Goal: Information Seeking & Learning: Learn about a topic

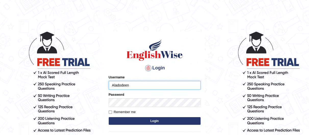
click at [120, 87] on input "Aladodeen" at bounding box center [155, 85] width 92 height 9
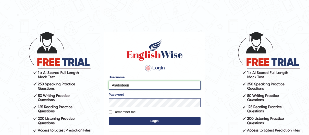
paste input "[PERSON_NAME]"
type input "Albadri"
click at [56, 111] on body "Login Please fix the following errors: Username Albadri Password Remember me Lo…" at bounding box center [154, 83] width 309 height 135
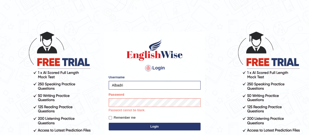
click at [131, 124] on button "Login" at bounding box center [155, 127] width 92 height 8
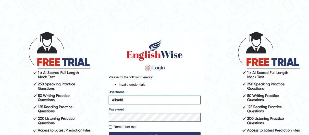
click at [126, 101] on input "Albadri" at bounding box center [155, 100] width 92 height 9
paste input "text"
click at [126, 101] on input "Albadri" at bounding box center [155, 100] width 92 height 9
type input "Albadri"
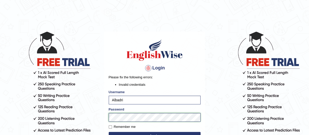
click at [69, 117] on body "Login Please fix the following errors: Invalid credentials Username Albadri Pas…" at bounding box center [154, 83] width 309 height 135
click at [104, 115] on div "Login Please fix the following errors: Invalid credentials Username Albadri Pas…" at bounding box center [154, 103] width 101 height 143
click at [127, 132] on button "Login" at bounding box center [155, 136] width 92 height 8
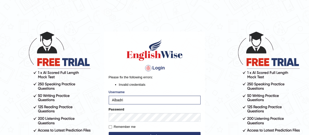
click at [140, 134] on button "Login" at bounding box center [155, 136] width 92 height 8
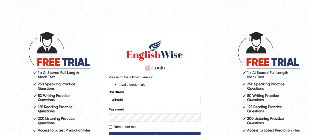
click at [137, 108] on div "Password" at bounding box center [155, 114] width 92 height 15
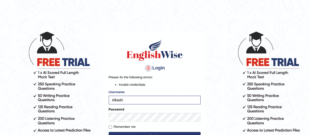
click at [110, 58] on h1 at bounding box center [155, 50] width 92 height 23
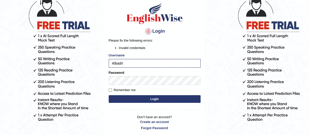
scroll to position [39, 0]
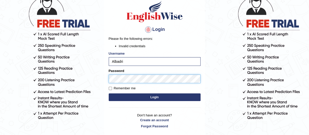
click at [0, 96] on html "Login Please fix the following errors: Invalid credentials Username [PERSON_NAM…" at bounding box center [154, 28] width 309 height 135
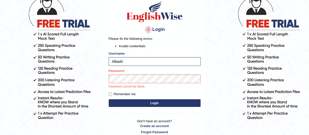
click at [122, 102] on div "Login Please fix the following errors: Invalid credentials Username Albadri Pas…" at bounding box center [154, 67] width 101 height 148
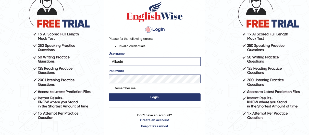
click at [128, 99] on button "Login" at bounding box center [155, 97] width 92 height 8
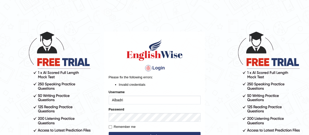
click at [109, 132] on button "Login" at bounding box center [155, 136] width 92 height 8
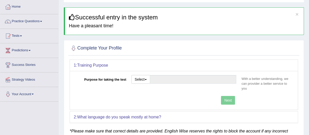
scroll to position [28, 0]
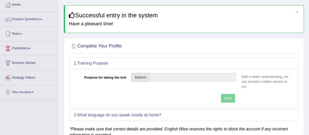
click at [148, 77] on button "Select" at bounding box center [140, 77] width 19 height 9
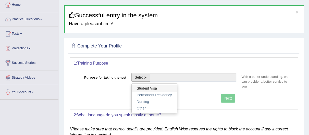
click at [155, 90] on link "Student Visa" at bounding box center [154, 88] width 45 height 7
type input "Student Visa"
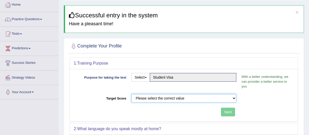
click at [213, 97] on select "Please select the correct value 50 (6 bands) 58 (6.5 bands) 65 (7 bands) 79 (8 …" at bounding box center [183, 98] width 105 height 9
select select "58"
click at [131, 94] on select "Please select the correct value 50 (6 bands) 58 (6.5 bands) 65 (7 bands) 79 (8 …" at bounding box center [183, 98] width 105 height 9
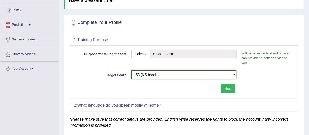
scroll to position [56, 0]
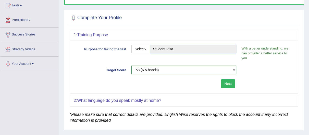
click at [230, 83] on button "Next" at bounding box center [228, 83] width 14 height 9
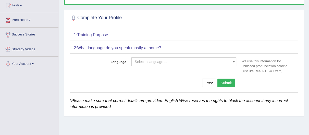
drag, startPoint x: 229, startPoint y: 82, endPoint x: 234, endPoint y: 62, distance: 21.2
click at [234, 62] on div "Language Select a language ... Afrikaans Albanian Amharic Arabic Armenian Ashan…" at bounding box center [184, 72] width 228 height 39
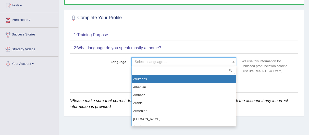
click at [234, 62] on b at bounding box center [234, 61] width 2 height 1
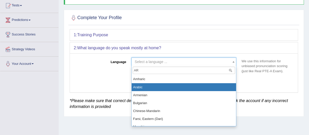
type input "AR"
select select "Arabic"
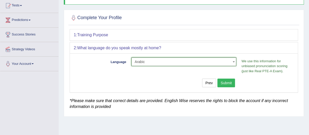
click at [230, 84] on button "Submit" at bounding box center [226, 83] width 18 height 9
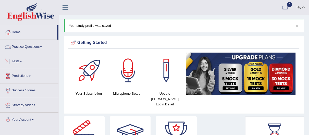
click at [32, 43] on link "Practice Questions" at bounding box center [29, 46] width 58 height 13
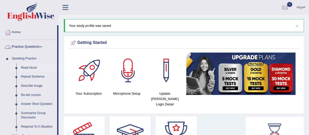
click at [24, 67] on link "Read Aloud" at bounding box center [38, 67] width 39 height 9
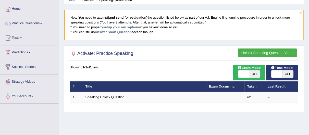
scroll to position [28, 0]
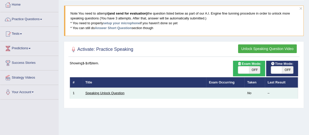
click at [112, 93] on link "Speaking Unlock Question" at bounding box center [104, 93] width 39 height 4
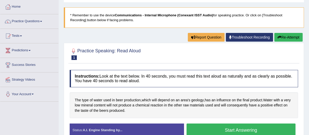
scroll to position [24, 0]
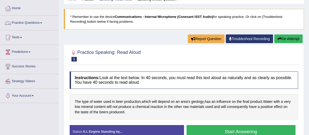
click at [23, 24] on link "Practice Questions" at bounding box center [29, 22] width 58 height 13
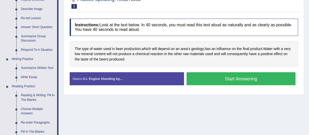
scroll to position [82, 0]
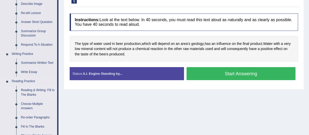
click at [46, 87] on link "Reading & Writing: Fill In The Blanks" at bounding box center [38, 93] width 39 height 14
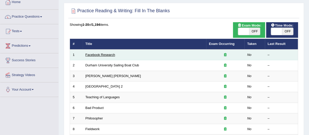
click at [104, 56] on link "Facebook Research" at bounding box center [100, 55] width 30 height 4
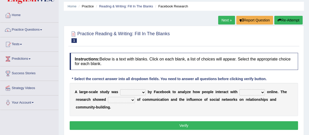
drag, startPoint x: 0, startPoint y: 0, endPoint x: 142, endPoint y: 92, distance: 168.8
click at [142, 92] on select "surveyed had asked made" at bounding box center [133, 92] width 26 height 6
select select "made"
click at [120, 89] on select "surveyed had asked made" at bounding box center [133, 92] width 26 height 6
click at [262, 93] on select "together all each other another" at bounding box center [252, 92] width 26 height 6
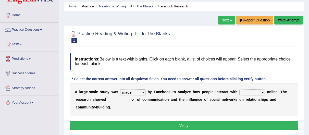
select select "each other"
click at [241, 89] on select "together all each other another" at bounding box center [252, 92] width 26 height 6
click at [134, 101] on select "advantages standards fellowships patterns" at bounding box center [121, 100] width 27 height 6
select select "patterns"
click at [109, 97] on select "advantages standards fellowships patterns" at bounding box center [121, 100] width 27 height 6
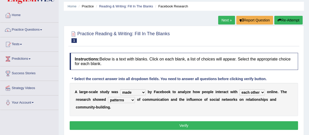
click at [176, 125] on button "Verify" at bounding box center [184, 125] width 228 height 9
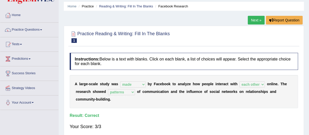
click at [251, 15] on div "Home Practice Reading & Writing: Fill In The Blanks Facebook Research Next » Re…" at bounding box center [184, 110] width 250 height 255
click at [252, 17] on link "Next »" at bounding box center [256, 20] width 17 height 9
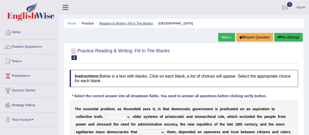
click at [131, 21] on link "Reading & Writing: Fill In The Blanks" at bounding box center [126, 23] width 54 height 4
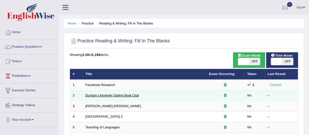
click at [103, 94] on link "Durham University Sailing Boat Club" at bounding box center [112, 95] width 54 height 4
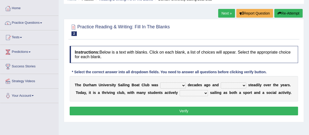
click at [184, 85] on select "found fund founded find" at bounding box center [173, 85] width 26 height 6
select select "founded"
click at [162, 82] on select "found fund founded find" at bounding box center [173, 85] width 26 height 6
click at [245, 85] on select "grow growing has grown grown" at bounding box center [234, 85] width 26 height 6
select select "has grown"
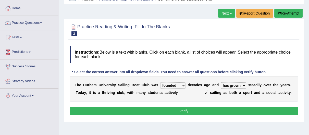
click at [223, 82] on select "grow growing has grown grown" at bounding box center [234, 85] width 26 height 6
click at [208, 95] on select "enjoy enjoyed are enjoying enjoying" at bounding box center [194, 93] width 28 height 6
select select "enjoying"
click at [192, 90] on select "enjoy enjoyed are enjoying enjoying" at bounding box center [194, 93] width 28 height 6
click at [209, 115] on button "Verify" at bounding box center [184, 111] width 228 height 9
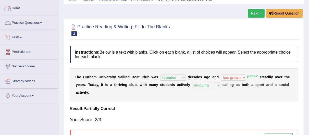
click at [34, 24] on link "Practice Questions" at bounding box center [29, 22] width 58 height 13
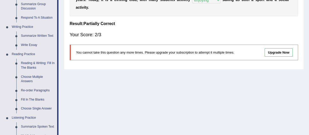
scroll to position [111, 0]
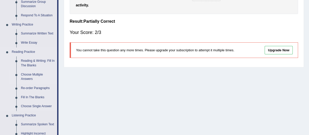
click at [45, 75] on link "Choose Multiple Answers" at bounding box center [38, 77] width 39 height 14
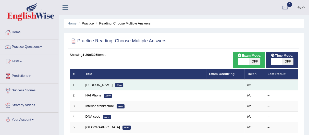
click at [90, 82] on td "[PERSON_NAME] New" at bounding box center [145, 85] width 124 height 11
click at [93, 83] on link "[PERSON_NAME]" at bounding box center [98, 85] width 27 height 4
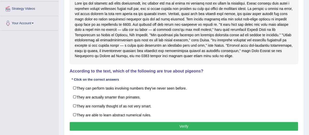
scroll to position [97, 0]
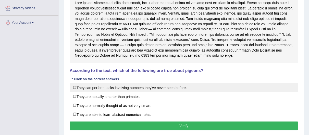
click at [159, 90] on label "They can perform tasks involving numbers they've never seen before." at bounding box center [184, 87] width 228 height 9
checkbox input "true"
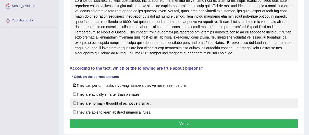
scroll to position [103, 0]
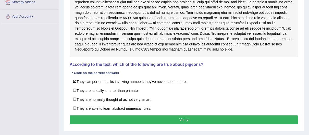
click at [158, 120] on button "Verify" at bounding box center [184, 119] width 228 height 9
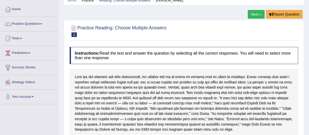
scroll to position [8, 0]
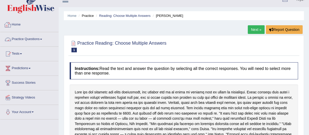
click at [32, 40] on link "Practice Questions" at bounding box center [29, 38] width 58 height 13
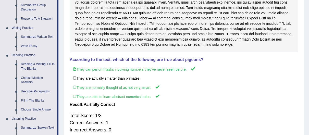
scroll to position [117, 0]
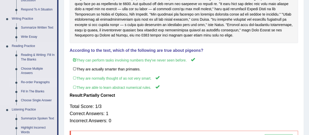
click at [37, 78] on link "Re-order Paragraphs" at bounding box center [38, 82] width 39 height 9
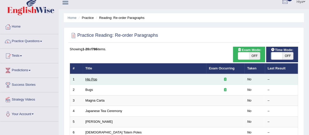
click at [92, 78] on link "Hip Pop" at bounding box center [91, 79] width 12 height 4
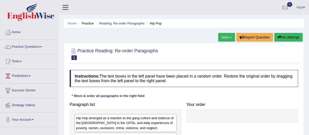
click at [301, 9] on link "Hiya" at bounding box center [301, 6] width 16 height 13
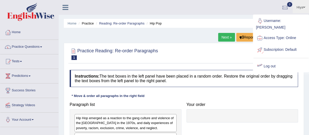
click at [273, 61] on link "Log out" at bounding box center [280, 66] width 55 height 12
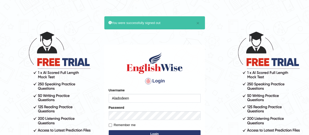
click at [147, 99] on input "Aladodeen" at bounding box center [155, 98] width 92 height 9
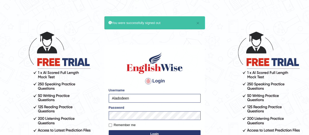
drag, startPoint x: 147, startPoint y: 99, endPoint x: 36, endPoint y: 101, distance: 111.3
click at [36, 101] on body "× You were successfully signed out Login Please fix the following errors: Usern…" at bounding box center [154, 83] width 309 height 135
type input "Albadri"
click at [19, 111] on body "× You were successfully signed out Login Please fix the following errors: Usern…" at bounding box center [154, 83] width 309 height 135
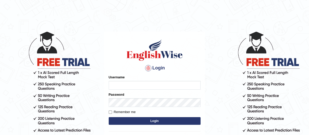
type input "Aladodeen"
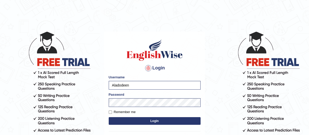
drag, startPoint x: 137, startPoint y: 85, endPoint x: 88, endPoint y: 89, distance: 49.2
click at [88, 89] on body "Login Please fix the following errors: Username Aladodeen Password Remember me …" at bounding box center [154, 83] width 309 height 135
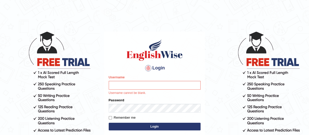
click at [145, 83] on input "Username" at bounding box center [155, 85] width 92 height 9
type input "Albadri"
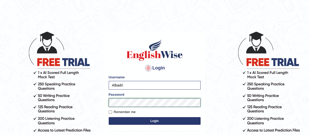
click at [60, 105] on body "Login Please fix the following errors: Username [PERSON_NAME] Password Remember…" at bounding box center [154, 83] width 309 height 135
click at [109, 117] on button "Login" at bounding box center [155, 121] width 92 height 8
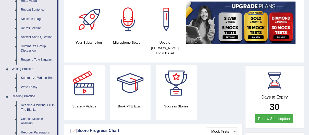
scroll to position [88, 0]
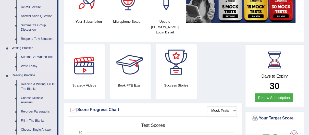
click at [48, 55] on link "Summarize Written Text" at bounding box center [38, 57] width 39 height 9
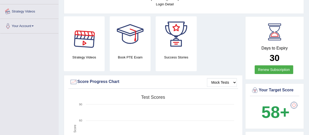
scroll to position [141, 0]
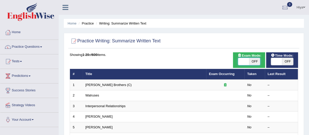
click at [244, 62] on span at bounding box center [243, 61] width 11 height 7
checkbox input "true"
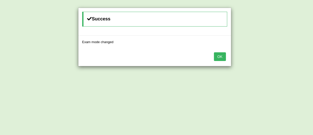
click at [217, 57] on button "OK" at bounding box center [220, 56] width 12 height 9
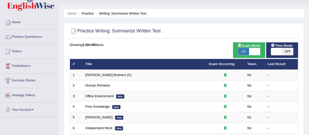
scroll to position [20, 0]
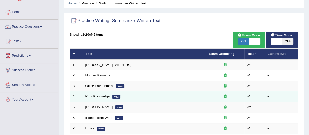
click at [103, 97] on link "Prior Knowledge" at bounding box center [97, 96] width 24 height 4
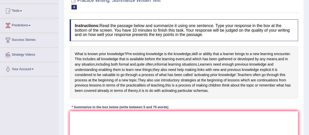
scroll to position [60, 0]
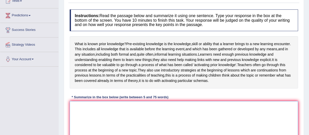
click at [192, 127] on textarea at bounding box center [184, 126] width 228 height 50
click at [104, 118] on textarea at bounding box center [184, 126] width 228 height 50
paste textarea "Pre existing knowledge is the knowledge skill new learning encounter previous k…"
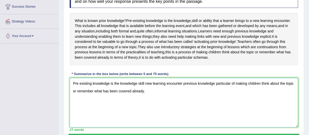
scroll to position [80, 0]
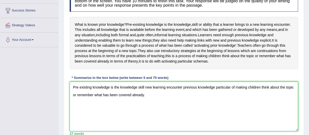
click at [79, 93] on textarea "Pre existing knowledge is the knowledge skill new learning encounter previous k…" at bounding box center [184, 107] width 228 height 50
click at [158, 99] on textarea "Pre-existing knowledge is the knowledge skill new learning encounter previous k…" at bounding box center [184, 107] width 228 height 50
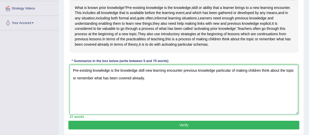
scroll to position [98, 0]
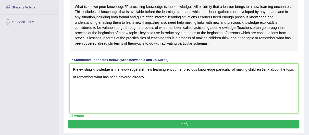
type textarea "Pre-existing knowledge is the knowledge skill new learning encounter previous k…"
click at [179, 128] on button "Verify" at bounding box center [183, 124] width 231 height 9
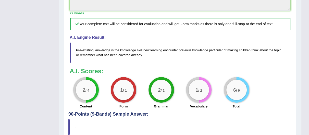
scroll to position [195, 0]
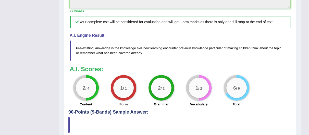
drag, startPoint x: 312, startPoint y: 53, endPoint x: 312, endPoint y: 101, distance: 48.2
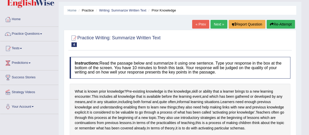
scroll to position [11, 0]
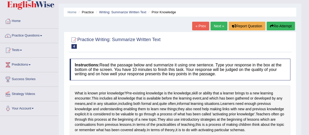
click at [283, 23] on button "Re-Attempt" at bounding box center [281, 26] width 28 height 9
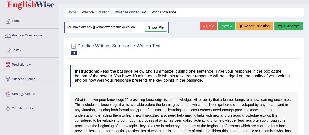
click at [162, 25] on link "show me" at bounding box center [156, 27] width 22 height 9
type textarea "Pre-existing knowledge is the knowledge skill new learning encounter previous k…"
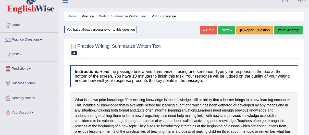
scroll to position [3, 0]
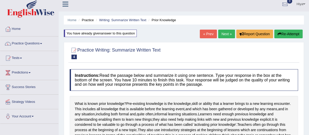
click at [283, 33] on button "Re-Attempt" at bounding box center [288, 34] width 28 height 9
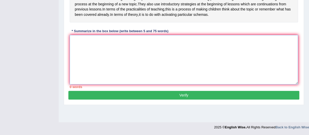
paste textarea "Pre-existing knowledge is the knowledge, skill, or ability that a learner bring…"
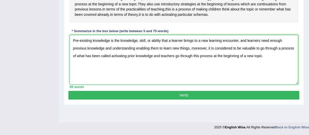
type textarea "Pre-existing knowledge is the knowledge, skill, or ability that a learner bring…"
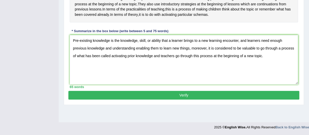
click at [142, 99] on button "Verify" at bounding box center [183, 95] width 231 height 9
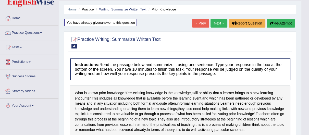
scroll to position [13, 0]
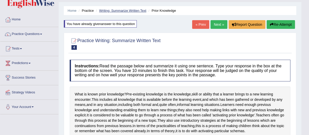
click at [108, 11] on link "Writing: Summarize Written Text" at bounding box center [122, 11] width 47 height 4
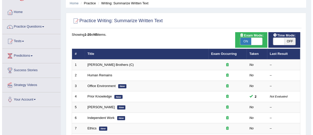
scroll to position [10, 0]
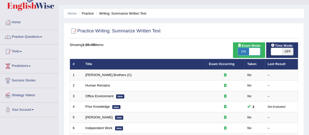
click at [254, 52] on span at bounding box center [254, 51] width 11 height 7
checkbox input "false"
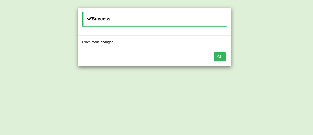
click at [220, 53] on button "OK" at bounding box center [220, 56] width 12 height 9
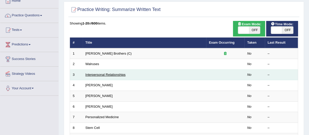
click at [104, 76] on link "Interpersonal Relationships" at bounding box center [105, 75] width 40 height 4
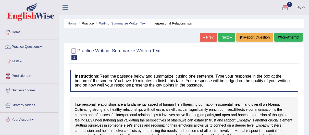
click at [125, 22] on link "Writing: Summarize Written Text" at bounding box center [122, 23] width 47 height 4
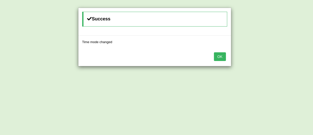
click at [218, 54] on button "OK" at bounding box center [220, 56] width 12 height 9
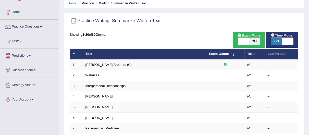
scroll to position [40, 0]
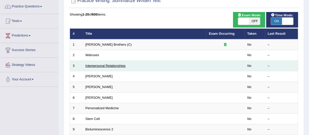
click at [109, 66] on link "Interpersonal Relationships" at bounding box center [105, 66] width 40 height 4
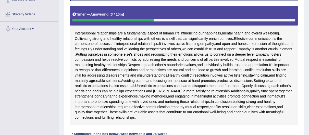
scroll to position [126, 0]
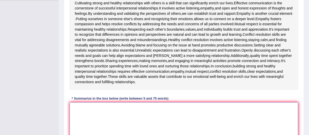
click at [123, 120] on textarea at bounding box center [184, 127] width 228 height 50
paste textarea "Interpersonal relationships are a fundamental and aspect our of human health re…"
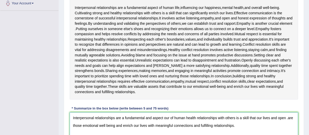
scroll to position [116, 0]
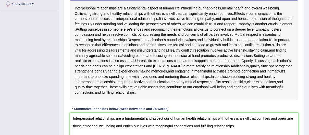
drag, startPoint x: 179, startPoint y: 120, endPoint x: 188, endPoint y: 120, distance: 9.4
drag, startPoint x: 146, startPoint y: 117, endPoint x: 173, endPoint y: 119, distance: 26.2
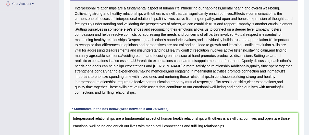
drag, startPoint x: 165, startPoint y: 118, endPoint x: 250, endPoint y: 118, distance: 84.7
drag, startPoint x: 181, startPoint y: 119, endPoint x: 210, endPoint y: 120, distance: 28.9
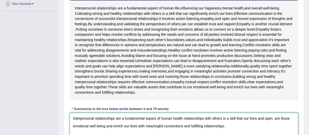
type textarea "Interpersonal relationships are a fundamental aspect of human life, and health …"
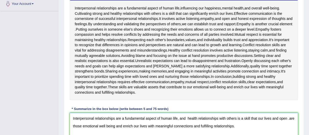
drag, startPoint x: 186, startPoint y: 120, endPoint x: 186, endPoint y: 117, distance: 2.9
drag, startPoint x: 239, startPoint y: 126, endPoint x: 194, endPoint y: 124, distance: 45.2
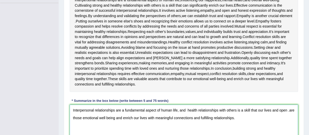
scroll to position [125, 0]
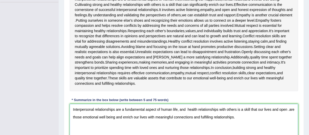
click at [183, 107] on textarea "Interpersonal relationships are a fundamental aspect of human life, and health …" at bounding box center [184, 129] width 228 height 50
click at [252, 120] on textarea "Interpersonal relationships are a fundamental aspect of human life, and health …" at bounding box center [184, 129] width 228 height 50
drag, startPoint x: 239, startPoint y: 120, endPoint x: 39, endPoint y: 98, distance: 201.5
click at [39, 98] on div "Toggle navigation Home Practice Questions Speaking Practice Read Aloud Repeat S…" at bounding box center [154, 31] width 309 height 313
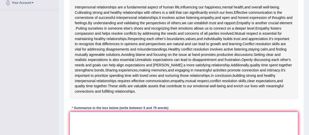
scroll to position [139, 0]
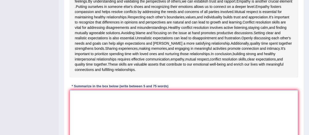
type textarea "Interpersonal relationships are a fundamental aspect of human life, and health …"
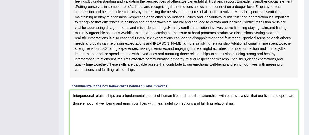
click at [201, 107] on textarea "Interpersonal relationships are a fundamental aspect of human life, and health …" at bounding box center [184, 115] width 228 height 50
click at [182, 96] on textarea "Interpersonal relationships are a fundamental aspect of human life, and health …" at bounding box center [184, 115] width 228 height 50
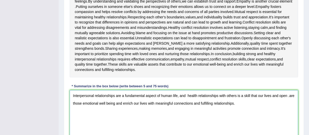
click at [242, 105] on textarea "Interpersonal relationships are a fundamental aspect of human life, and health …" at bounding box center [184, 115] width 228 height 50
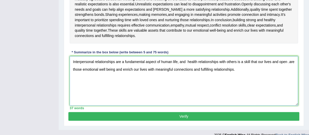
scroll to position [152, 0]
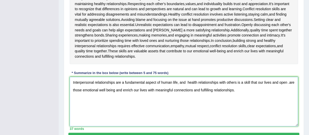
click at [185, 83] on textarea "Interpersonal relationships are a fundamental aspect of human life, and health …" at bounding box center [184, 102] width 228 height 50
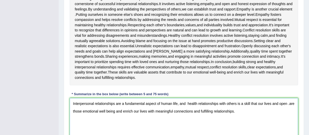
scroll to position [111, 0]
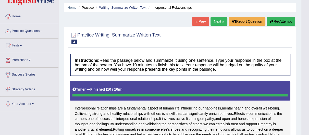
scroll to position [14, 0]
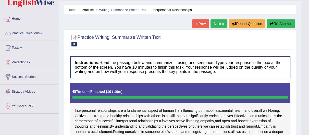
click at [280, 22] on button "Re-Attempt" at bounding box center [281, 23] width 28 height 9
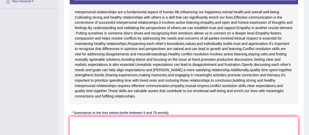
click at [265, 115] on div "Instructions: Read the passage below and summarize it using one sentence. Type …" at bounding box center [183, 63] width 231 height 217
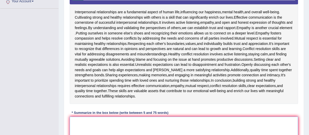
paste textarea "Interpersonal relationships are a fundamental and aspect our of human cultivati…"
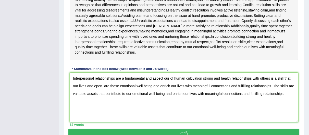
scroll to position [170, 0]
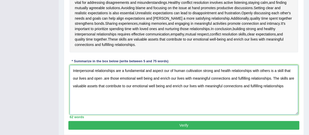
click at [285, 87] on textarea "Interpersonal relationships are a fundamental and aspect our of human cultivati…" at bounding box center [184, 90] width 228 height 50
click at [265, 79] on textarea "Interpersonal relationships are a fundamental and aspect our of human cultivati…" at bounding box center [184, 90] width 228 height 50
click at [230, 95] on textarea "Interpersonal relationships are a fundamental and aspect our of human cultivati…" at bounding box center [184, 90] width 228 height 50
type textarea "Interpersonal relationships are a fundamental and aspect our of human cultivati…"
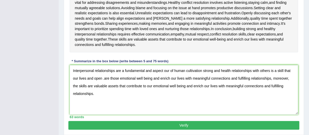
click at [232, 127] on button "Verify" at bounding box center [183, 125] width 231 height 9
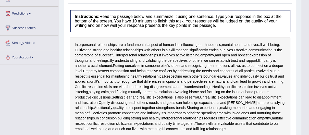
scroll to position [0, 0]
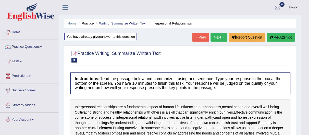
click at [282, 34] on button "Re-Attempt" at bounding box center [281, 37] width 28 height 9
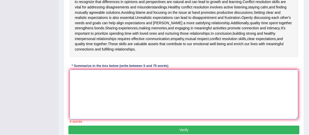
click at [241, 71] on textarea at bounding box center [184, 95] width 228 height 50
paste textarea "Interpersonal relationships are a fundamental and aspect our of human cultivati…"
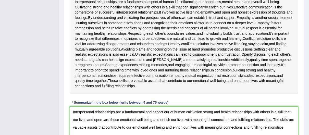
scroll to position [128, 0]
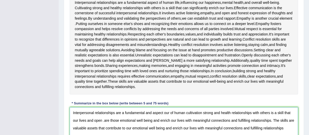
click at [146, 113] on textarea "Interpersonal relationships are a fundamental and aspect our of human cultivati…" at bounding box center [184, 132] width 228 height 50
click at [177, 113] on textarea "Interpersonal relationships are a fundamental aspect our of human cultivation s…" at bounding box center [184, 132] width 228 height 50
click at [227, 113] on textarea "Interpersonal relationships are a fundamental aspect our of human life, cultiva…" at bounding box center [184, 132] width 228 height 50
drag, startPoint x: 101, startPoint y: 119, endPoint x: 71, endPoint y: 118, distance: 29.4
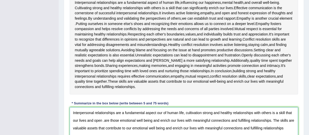
click at [71, 118] on textarea "Interpersonal relationships are a fundamental aspect our of human life, cultiva…" at bounding box center [184, 132] width 228 height 50
drag, startPoint x: 104, startPoint y: 120, endPoint x: 75, endPoint y: 120, distance: 29.3
click at [75, 120] on textarea "Interpersonal relationships are a fundamental aspect our of human life, cultiva…" at bounding box center [184, 132] width 228 height 50
click at [291, 113] on textarea "Interpersonal relationships are a fundamental aspect our of human life, cultiva…" at bounding box center [184, 132] width 228 height 50
drag, startPoint x: 125, startPoint y: 120, endPoint x: 292, endPoint y: 118, distance: 167.2
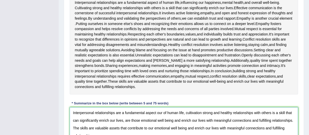
click at [292, 118] on textarea "Interpersonal relationships are a fundamental aspect our of human life, cultiva…" at bounding box center [184, 132] width 228 height 50
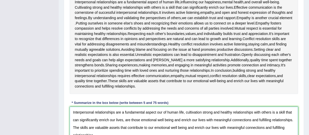
scroll to position [130, 0]
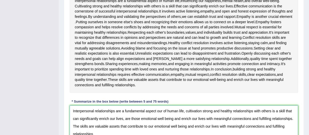
click at [292, 120] on textarea "Interpersonal relationships are a fundamental aspect our of human life, cultiva…" at bounding box center [184, 130] width 228 height 50
drag, startPoint x: 292, startPoint y: 120, endPoint x: 124, endPoint y: 120, distance: 167.9
click at [124, 120] on textarea "Interpersonal relationships are a fundamental aspect our of human life, cultiva…" at bounding box center [184, 130] width 228 height 50
drag, startPoint x: 124, startPoint y: 119, endPoint x: 295, endPoint y: 118, distance: 171.0
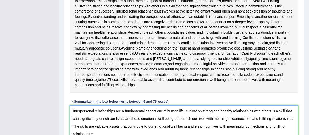
click at [295, 118] on textarea "Interpersonal relationships are a fundamental aspect our of human life, cultiva…" at bounding box center [184, 130] width 228 height 50
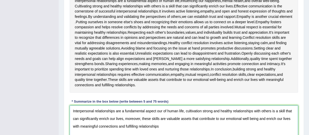
click at [220, 128] on textarea "Interpersonal relationships are a fundamental aspect our of human life, cultiva…" at bounding box center [184, 130] width 228 height 50
drag, startPoint x: 123, startPoint y: 119, endPoint x: 211, endPoint y: 118, distance: 88.3
click at [211, 118] on textarea "Interpersonal relationships are a fundamental aspect our of human life, cultiva…" at bounding box center [184, 130] width 228 height 50
click at [248, 118] on textarea "Interpersonal relationships are a fundamental aspect our of human life, cultiva…" at bounding box center [184, 130] width 228 height 50
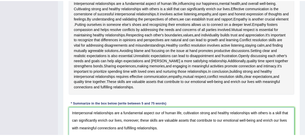
scroll to position [125, 0]
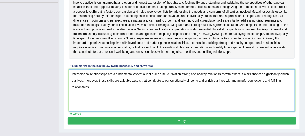
click at [182, 111] on textarea "Interpersonal relationships are a fundamental aspect our of human life, cultiva…" at bounding box center [182, 90] width 226 height 42
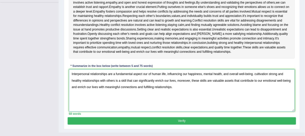
click at [222, 111] on textarea "Interpersonal relationships are a fundamental aspect our of human life, influen…" at bounding box center [182, 90] width 226 height 42
type textarea "Interpersonal relationships are a fundamental aspect our of human life, influen…"
click at [300, 52] on div "Home Practice Writing: Summarize Written Text Interpersonal Relationships You h…" at bounding box center [182, 3] width 246 height 257
click at [229, 41] on span "activities" at bounding box center [223, 38] width 12 height 5
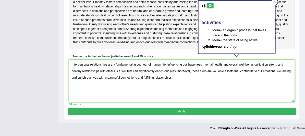
scroll to position [185, 0]
click at [239, 86] on textarea "Interpersonal relationships are a fundamental aspect our of human life, influen…" at bounding box center [182, 81] width 226 height 42
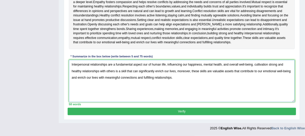
click at [274, 80] on textarea "Interpersonal relationships are a fundamental aspect our of human life, influen…" at bounding box center [182, 81] width 226 height 42
drag, startPoint x: 76, startPoint y: 56, endPoint x: 239, endPoint y: 77, distance: 164.2
click at [239, 77] on textarea "Interpersonal relationships are a fundamental aspect our of human life, influen…" at bounding box center [182, 81] width 226 height 42
click at [287, 74] on textarea "Interpersonal relationships are a fundamental aspect our of human life, influen…" at bounding box center [182, 81] width 226 height 42
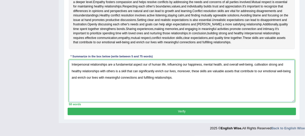
click at [229, 64] on textarea "Interpersonal relationships are a fundamental aspect our of human life, influen…" at bounding box center [182, 81] width 226 height 42
click at [277, 81] on textarea "Interpersonal relationships are a fundamental aspect our of human life, influen…" at bounding box center [182, 81] width 226 height 42
drag, startPoint x: 277, startPoint y: 80, endPoint x: 38, endPoint y: 50, distance: 240.8
click at [128, 86] on textarea "Interpersonal relationships are a fundamental aspect our of human life, influen…" at bounding box center [182, 81] width 226 height 42
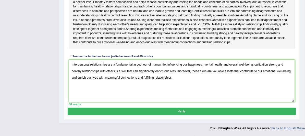
click at [184, 115] on div "Practice Writing: Summarize Written Text 3 Interpersonal Relationships Instruct…" at bounding box center [182, 17] width 236 height 204
click at [190, 111] on button "Verify" at bounding box center [182, 110] width 228 height 7
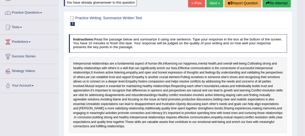
scroll to position [24, 0]
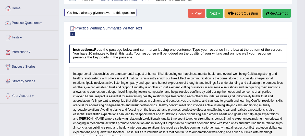
click at [276, 14] on button "Re-Attempt" at bounding box center [277, 13] width 28 height 9
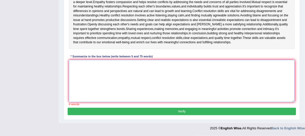
click at [219, 61] on textarea at bounding box center [182, 81] width 226 height 42
paste textarea "Interpersonal relationships are a fundamental aspect our of human life, influen…"
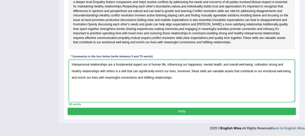
click at [287, 60] on textarea "Interpersonal relationships are a fundamental aspect our of human life, influen…" at bounding box center [182, 81] width 226 height 42
click at [299, 46] on div "Practice Writing: Summarize Written Text 3 Interpersonal Relationships Instruct…" at bounding box center [182, 17] width 236 height 204
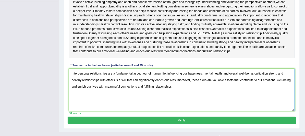
click at [88, 111] on textarea "Interpersonal relationships are a fundamental aspect our of human life, influen…" at bounding box center [182, 90] width 226 height 42
type textarea "Interpersonal relationships are a fundamental aspect our of human life, influen…"
drag, startPoint x: 303, startPoint y: 17, endPoint x: 304, endPoint y: 36, distance: 18.9
click at [304, 35] on div "Home Practice Writing: Summarize Written Text Interpersonal Relationships You h…" at bounding box center [182, 3] width 246 height 257
drag, startPoint x: 303, startPoint y: 98, endPoint x: 304, endPoint y: 115, distance: 17.4
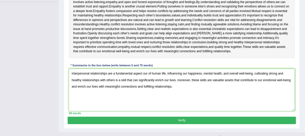
click at [304, 115] on div "Home Practice Writing: Summarize Written Text Interpersonal Relationships You h…" at bounding box center [182, 3] width 246 height 257
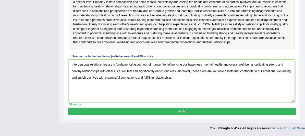
scroll to position [176, 0]
click at [240, 107] on div "Instructions: Read the passage below and summarize it using one sentence. Type …" at bounding box center [182, 22] width 228 height 172
click at [238, 115] on button "Verify" at bounding box center [182, 110] width 228 height 7
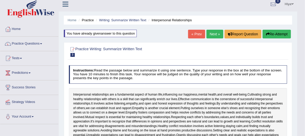
scroll to position [0, 0]
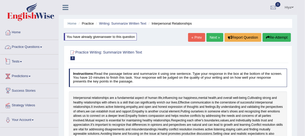
click at [31, 50] on link "Practice Questions" at bounding box center [29, 46] width 58 height 13
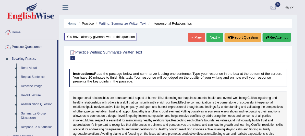
click at [304, 26] on body "Toggle navigation Home Practice Questions Speaking Practice Read Aloud Repeat S…" at bounding box center [152, 68] width 305 height 136
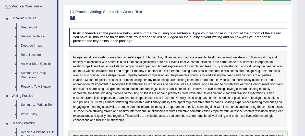
scroll to position [51, 0]
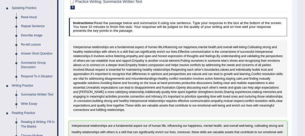
click at [30, 45] on link "Re-tell Lecture" at bounding box center [38, 44] width 39 height 9
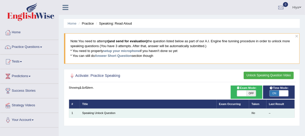
click at [109, 117] on td "Speaking Unlock Question" at bounding box center [148, 112] width 137 height 9
click at [111, 114] on link "Speaking Unlock Question" at bounding box center [98, 112] width 33 height 3
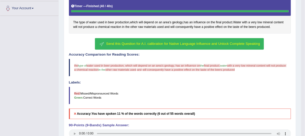
click at [244, 45] on span "Send this Question for A.I. calibration for Native Language Influence and Unloc…" at bounding box center [183, 44] width 154 height 4
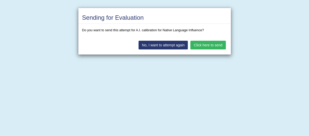
click at [214, 42] on button "Click here to send" at bounding box center [207, 45] width 35 height 9
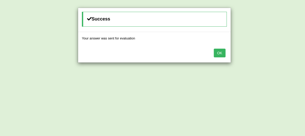
click at [216, 53] on button "OK" at bounding box center [220, 52] width 12 height 9
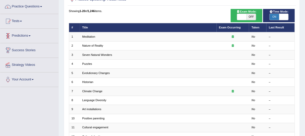
scroll to position [20, 0]
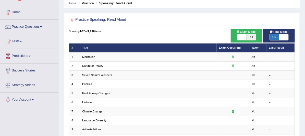
click at [285, 34] on span "Time Mode:" at bounding box center [279, 32] width 22 height 5
click at [284, 40] on span at bounding box center [283, 37] width 9 height 6
checkbox input "false"
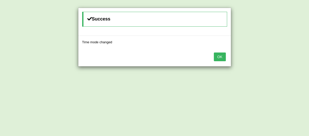
click at [215, 57] on button "OK" at bounding box center [220, 56] width 12 height 9
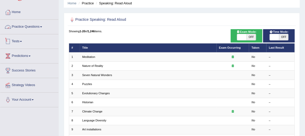
click at [25, 37] on link "Tests" at bounding box center [29, 40] width 58 height 13
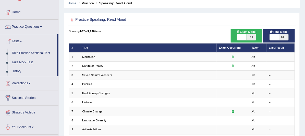
click at [30, 28] on link "Practice Questions" at bounding box center [29, 26] width 58 height 13
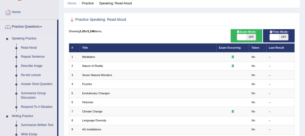
click at [32, 74] on link "Re-tell Lecture" at bounding box center [38, 74] width 39 height 9
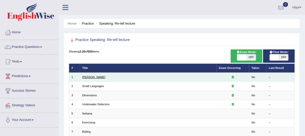
click at [93, 78] on link "[PERSON_NAME]" at bounding box center [93, 76] width 23 height 3
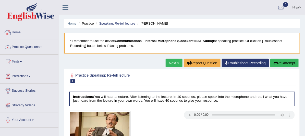
click at [38, 36] on link "Home" at bounding box center [29, 31] width 58 height 13
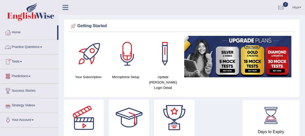
click at [31, 48] on link "Practice Questions" at bounding box center [29, 46] width 58 height 13
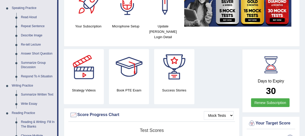
scroll to position [60, 0]
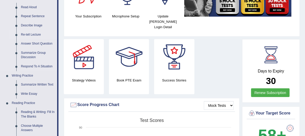
click at [35, 33] on link "Re-tell Lecture" at bounding box center [38, 34] width 39 height 9
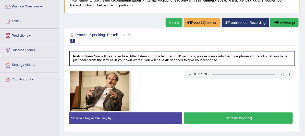
scroll to position [30, 0]
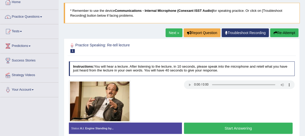
click at [166, 32] on link "Next »" at bounding box center [174, 32] width 17 height 9
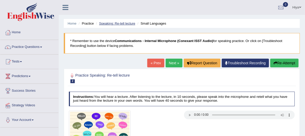
click at [120, 22] on link "Speaking: Re-tell lecture" at bounding box center [117, 23] width 36 height 4
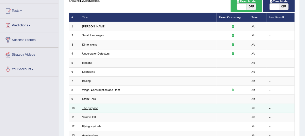
click at [93, 109] on link "The purpose" at bounding box center [90, 107] width 16 height 3
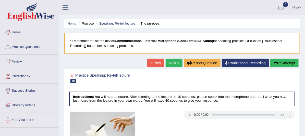
click at [28, 47] on link "Practice Questions" at bounding box center [29, 46] width 58 height 13
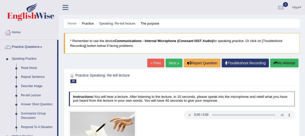
click at [293, 86] on div "Practice Speaking: Re-tell lecture 10 The purpose" at bounding box center [182, 78] width 228 height 15
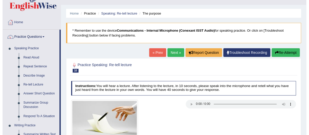
scroll to position [20, 0]
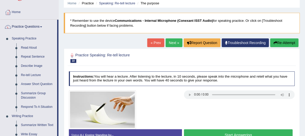
click at [293, 86] on h4 "Instructions: You will hear a lecture. After listening to the lecture, in 10 se…" at bounding box center [182, 78] width 226 height 15
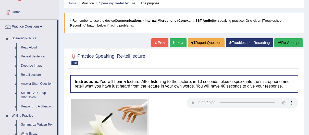
click at [36, 67] on link "Describe Image" at bounding box center [38, 65] width 39 height 9
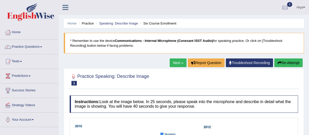
click at [171, 60] on link "Next »" at bounding box center [178, 62] width 17 height 9
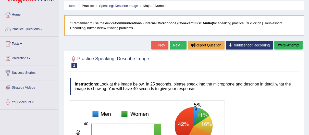
scroll to position [13, 0]
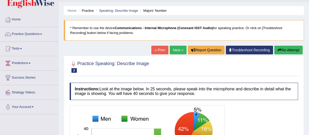
click at [177, 50] on link "Next »" at bounding box center [178, 50] width 17 height 9
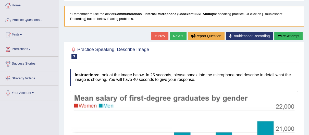
scroll to position [25, 0]
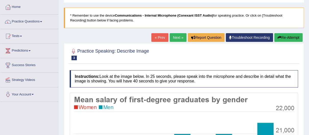
click at [175, 38] on link "Next »" at bounding box center [178, 37] width 17 height 9
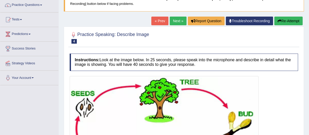
scroll to position [7, 0]
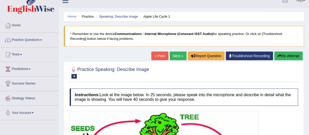
click at [177, 55] on link "Next »" at bounding box center [178, 56] width 17 height 9
